Goal: Information Seeking & Learning: Learn about a topic

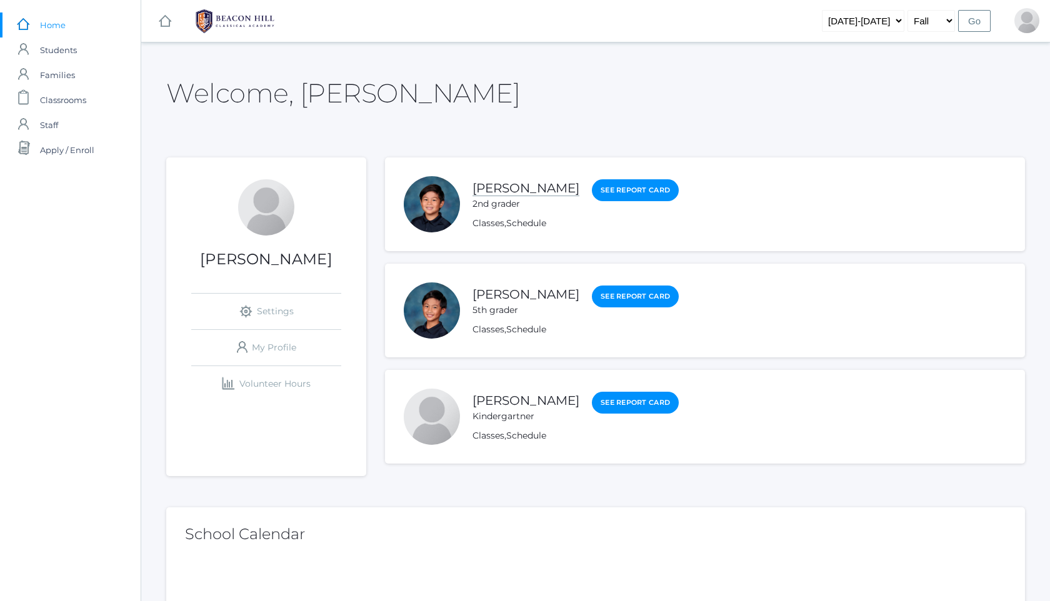
click at [497, 190] on link "[PERSON_NAME]" at bounding box center [526, 189] width 107 height 16
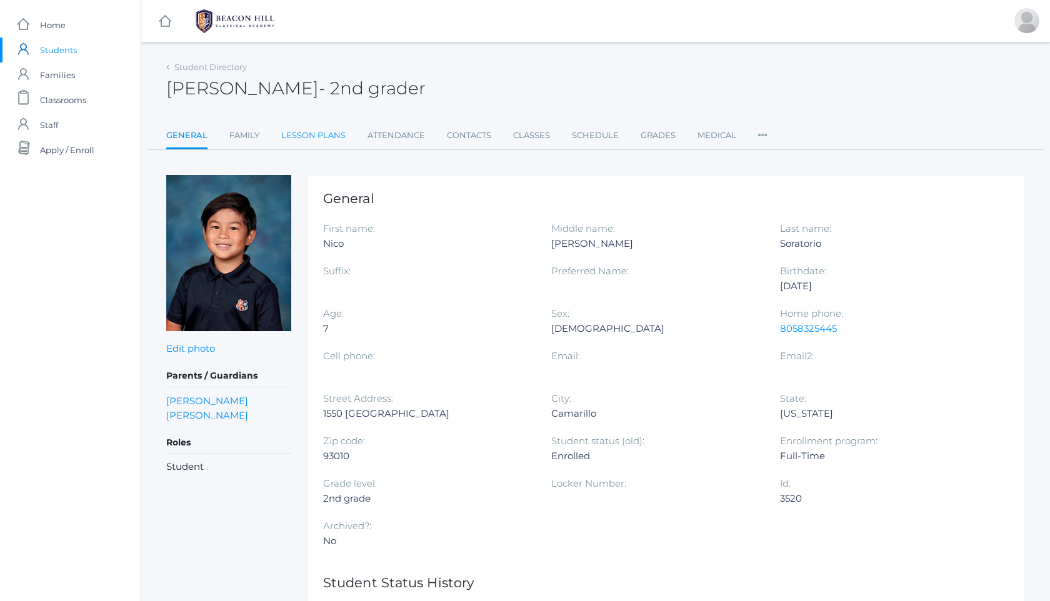
click at [326, 136] on link "Lesson Plans" at bounding box center [313, 135] width 64 height 25
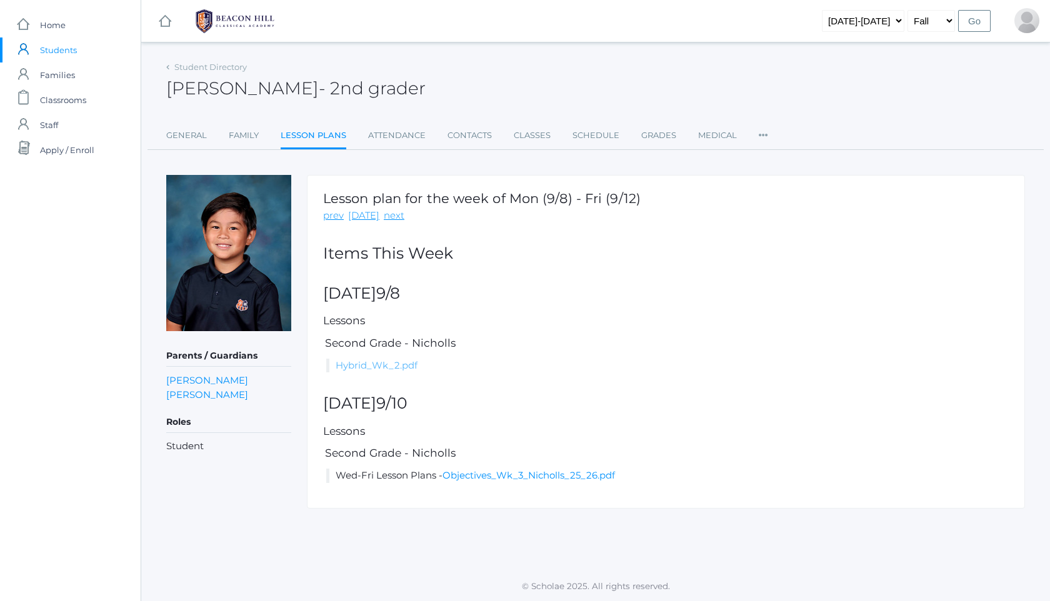
click at [403, 361] on link "Hybrid_Wk_2.pdf" at bounding box center [377, 365] width 82 height 12
click at [232, 23] on img at bounding box center [235, 21] width 94 height 31
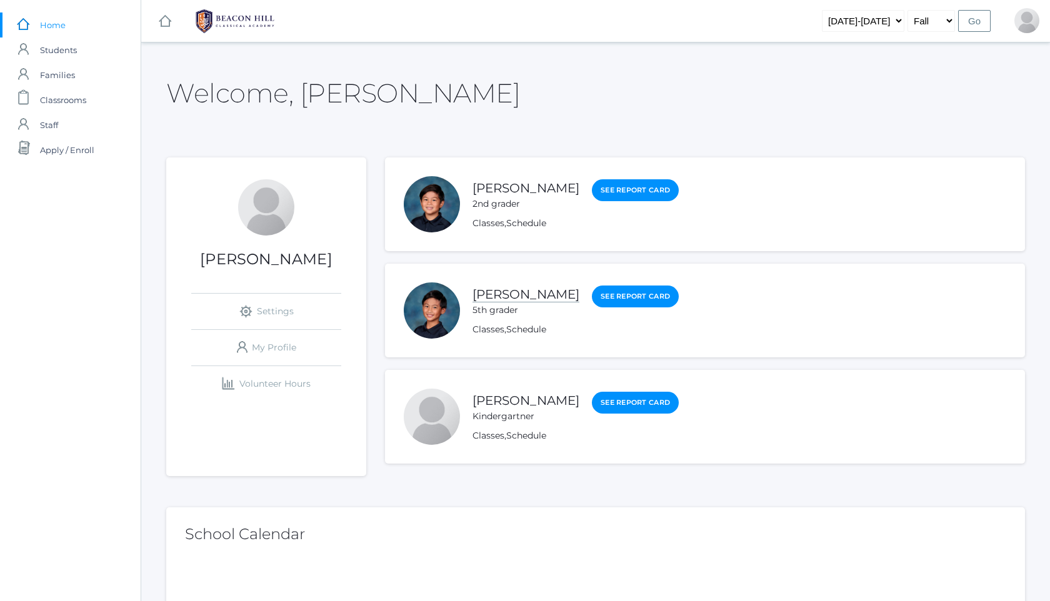
click at [538, 288] on link "[PERSON_NAME]" at bounding box center [526, 295] width 107 height 16
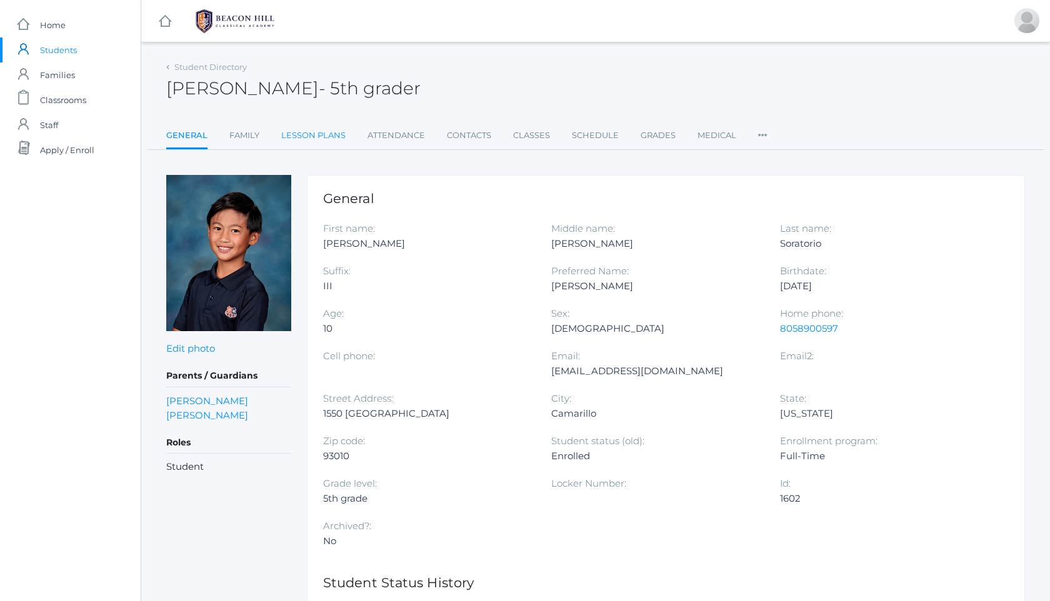
click at [309, 138] on link "Lesson Plans" at bounding box center [313, 135] width 64 height 25
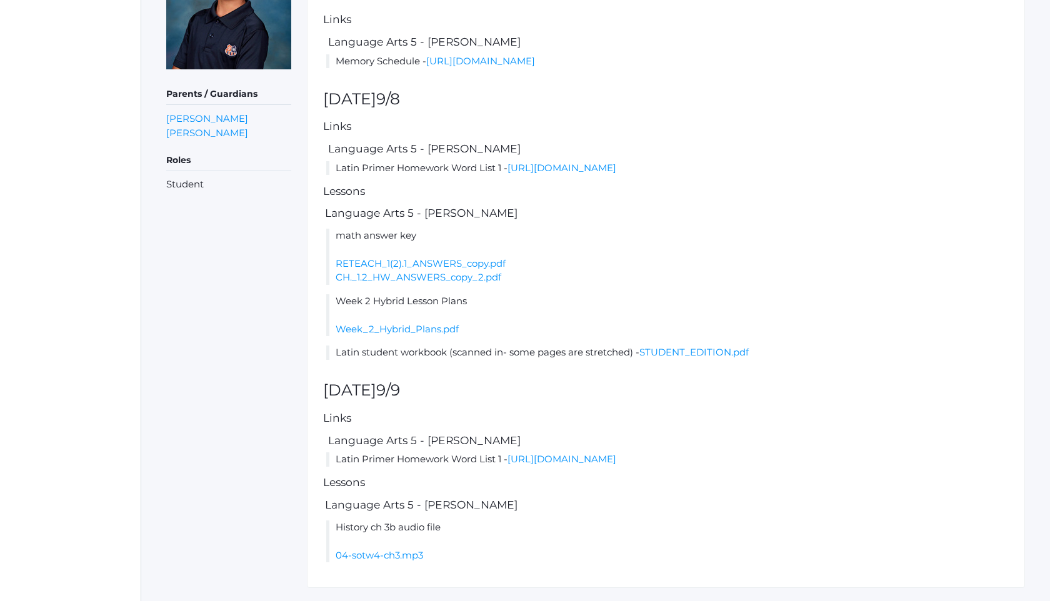
scroll to position [308, 0]
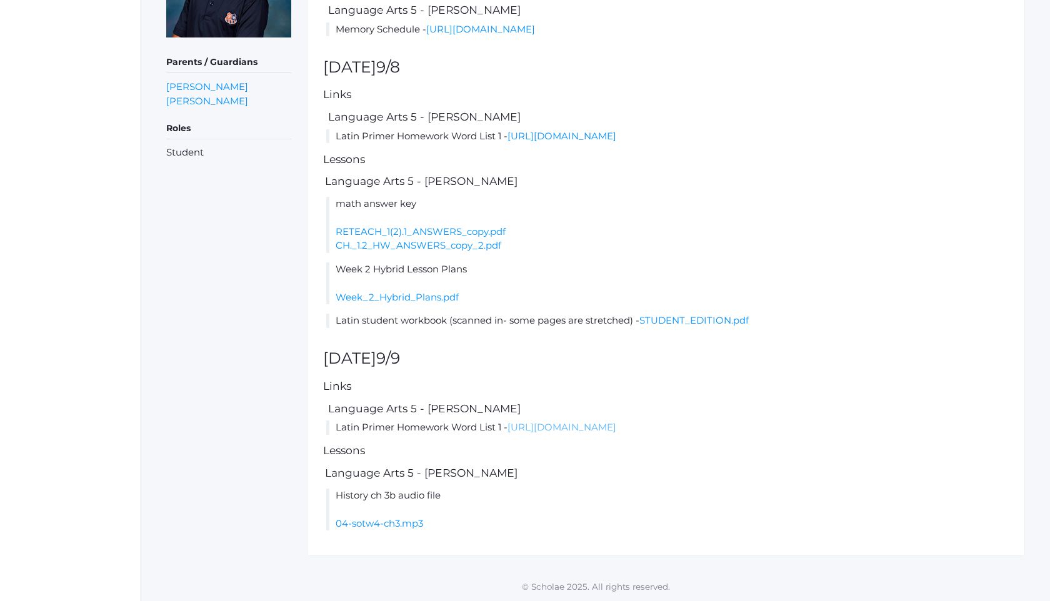
click at [537, 427] on link "[URL][DOMAIN_NAME]" at bounding box center [562, 427] width 109 height 12
click at [410, 525] on link "04-sotw4-ch3.mp3" at bounding box center [380, 524] width 88 height 12
click at [594, 428] on link "[URL][DOMAIN_NAME]" at bounding box center [562, 427] width 109 height 12
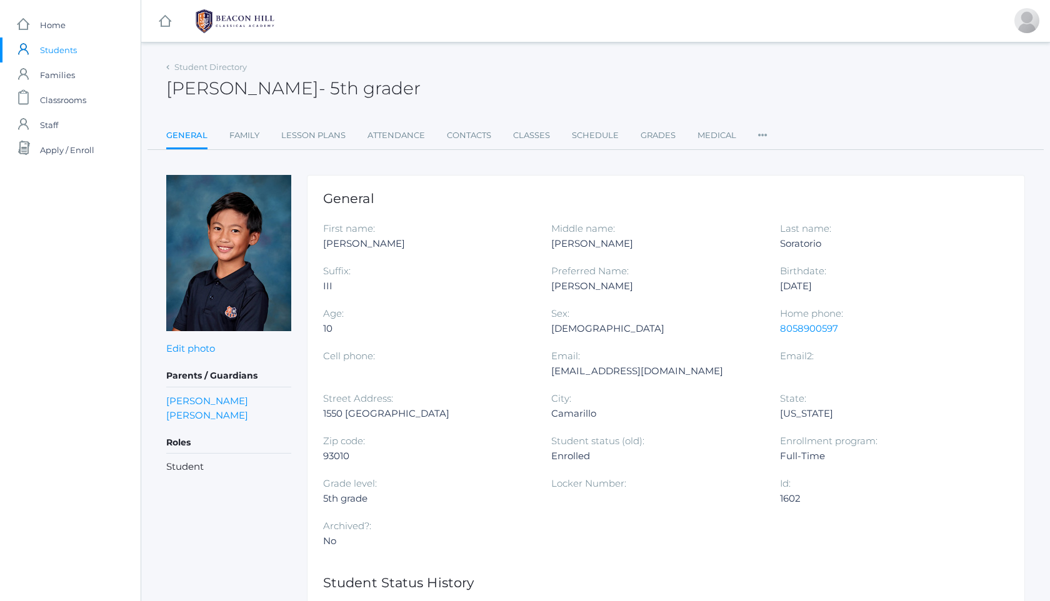
click at [237, 6] on img at bounding box center [235, 21] width 94 height 31
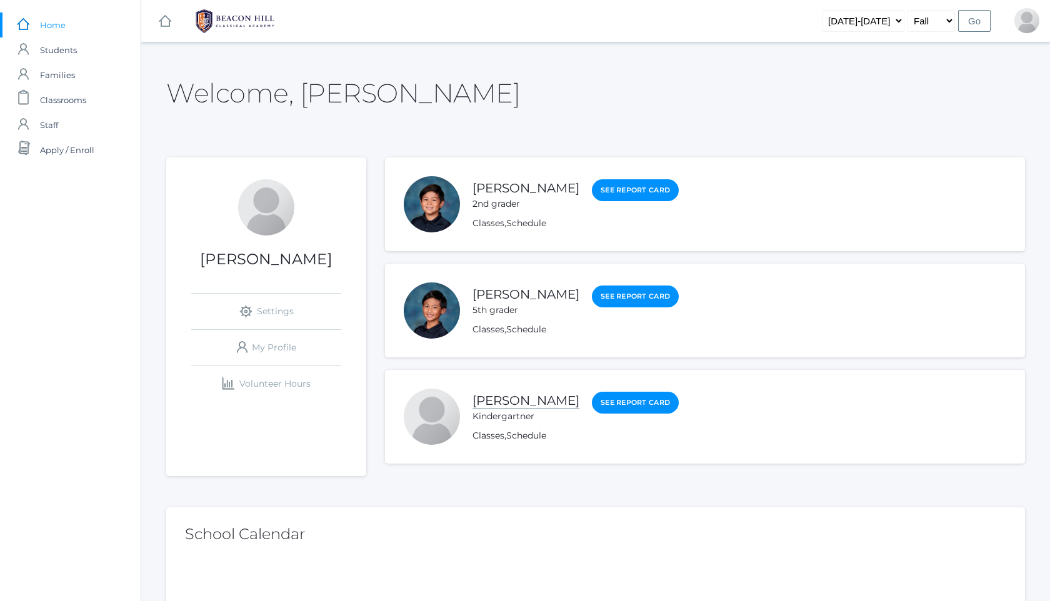
click at [511, 401] on link "[PERSON_NAME]" at bounding box center [526, 401] width 107 height 16
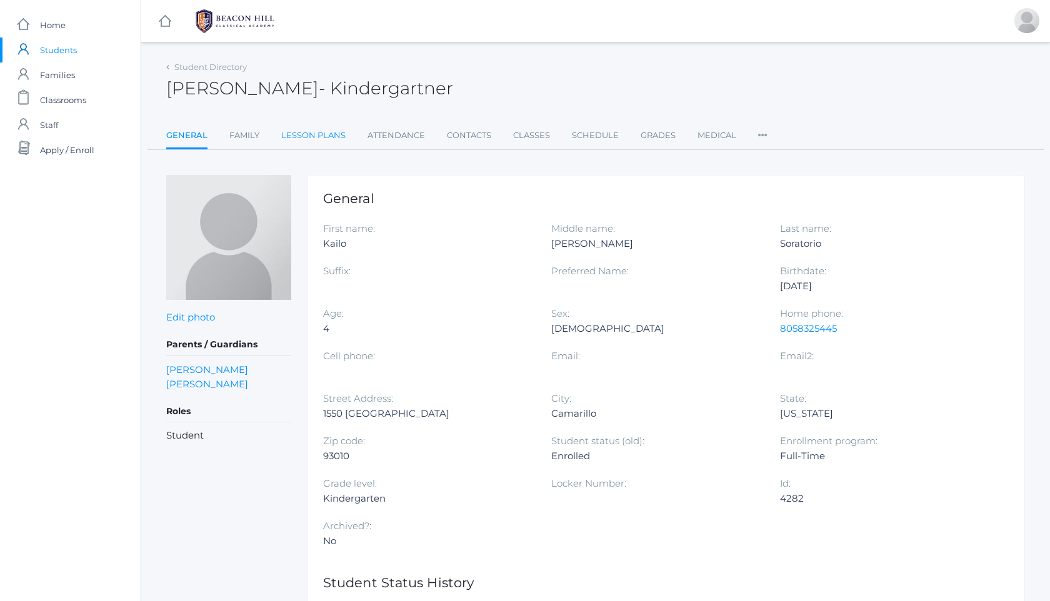
click at [316, 133] on link "Lesson Plans" at bounding box center [313, 135] width 64 height 25
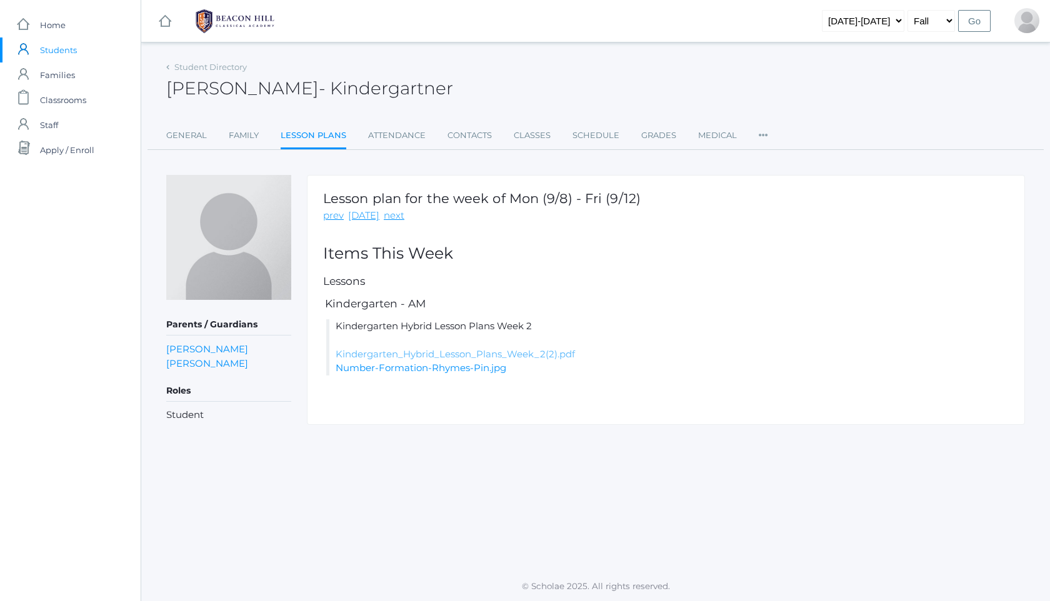
click at [544, 357] on link "Kindergarten_Hybrid_Lesson_Plans_Week_2(2).pdf" at bounding box center [455, 354] width 239 height 12
